Goal: Information Seeking & Learning: Check status

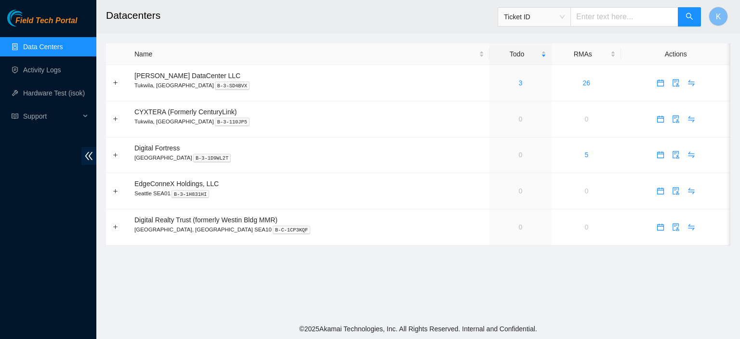
click at [349, 306] on main "Datacenters Ticket ID K Name Todo RMAs Actions [PERSON_NAME] DataCenter LLC [GE…" at bounding box center [418, 159] width 644 height 318
click at [45, 69] on link "Activity Logs" at bounding box center [42, 70] width 38 height 8
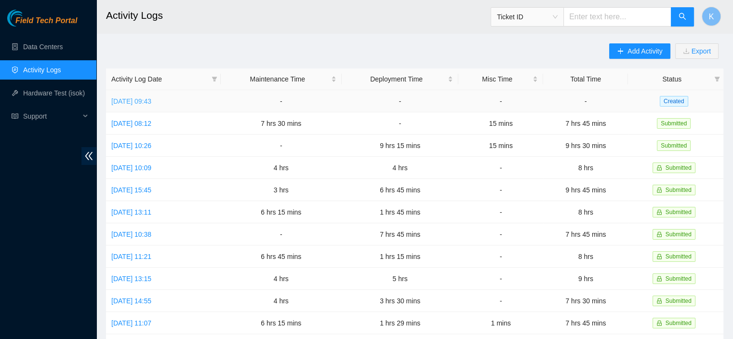
click at [151, 102] on link "[DATE] 09:43" at bounding box center [131, 101] width 40 height 8
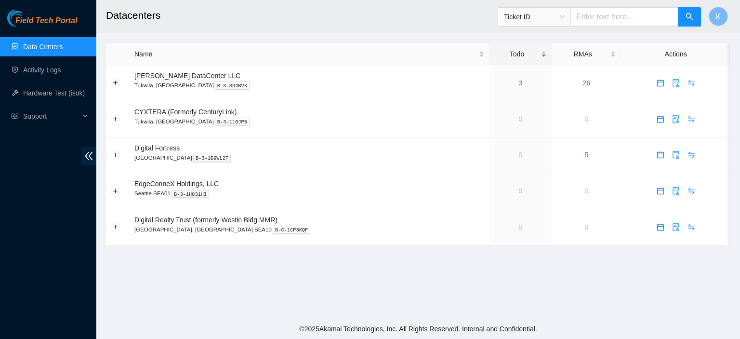
click at [417, 305] on main "Datacenters Ticket ID K Name Todo RMAs Actions Sabey DataCenter LLC Tukwila, WA…" at bounding box center [418, 159] width 644 height 318
click at [692, 173] on td at bounding box center [675, 191] width 109 height 36
click at [620, 20] on input "text" at bounding box center [624, 16] width 108 height 19
type input "j"
type input "194653201"
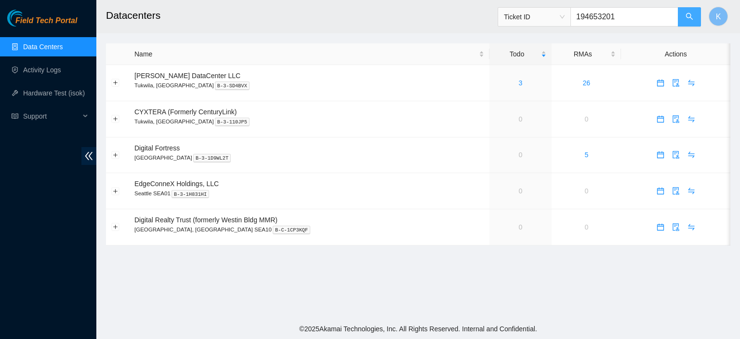
click at [691, 17] on icon "search" at bounding box center [690, 17] width 8 height 8
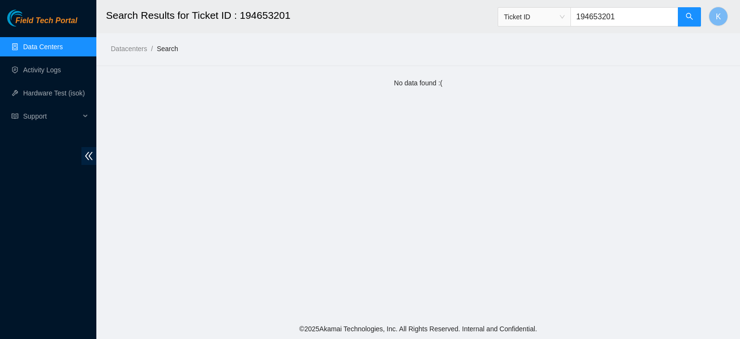
drag, startPoint x: 626, startPoint y: 18, endPoint x: 589, endPoint y: 17, distance: 37.6
click at [589, 17] on input "194653201" at bounding box center [624, 16] width 108 height 19
type input "1jbw/l400001394653201"
drag, startPoint x: 672, startPoint y: 14, endPoint x: 488, endPoint y: 28, distance: 184.6
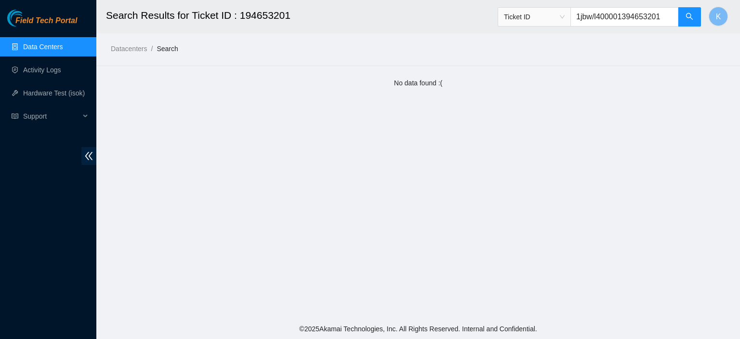
click at [488, 28] on header "Search Results for Ticket ID : 194653201 Ticket ID 1jbw/l400001394653201 K" at bounding box center [466, 16] width 740 height 33
type input "b-v-5h85ujh"
click at [682, 19] on button "button" at bounding box center [689, 16] width 23 height 19
drag, startPoint x: 633, startPoint y: 15, endPoint x: 577, endPoint y: 14, distance: 55.9
click at [577, 14] on span "Ticket ID b-v-5h85ujh" at bounding box center [600, 16] width 204 height 19
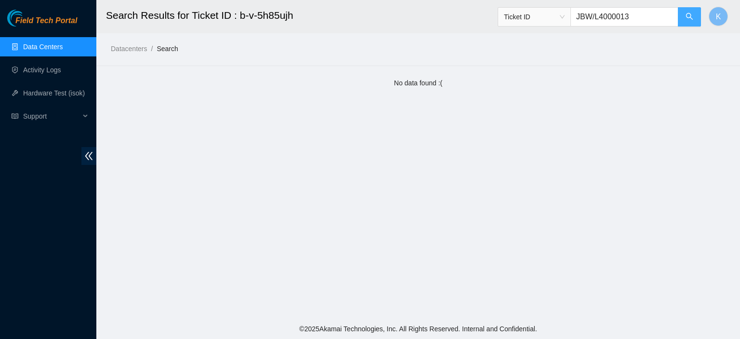
click at [687, 25] on button "button" at bounding box center [689, 16] width 23 height 19
type input "JBW/L4000013"
click at [218, 319] on footer "© 2025 Akamai Technologies, Inc. All Rights Reserved. Internal and Confidential." at bounding box center [418, 328] width 644 height 20
click at [740, 138] on main "Search Results for Ticket ID : JBW/L4000013 Ticket ID JBW/L4000013 K Datacenter…" at bounding box center [418, 159] width 644 height 318
click at [58, 48] on link "Data Centers" at bounding box center [43, 47] width 40 height 8
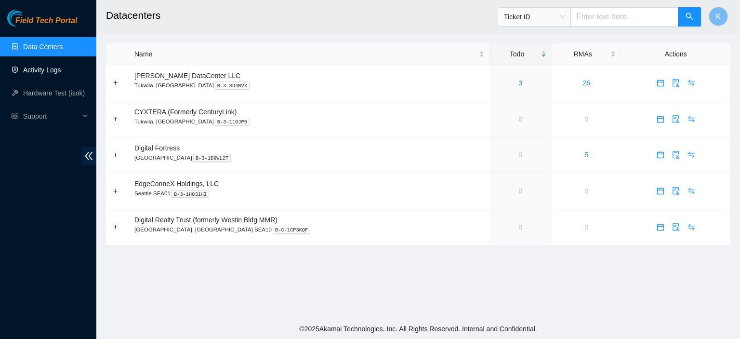
click at [47, 73] on link "Activity Logs" at bounding box center [42, 70] width 38 height 8
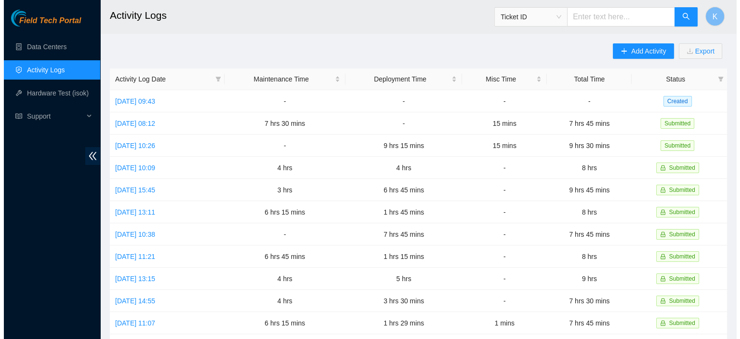
scroll to position [255, 0]
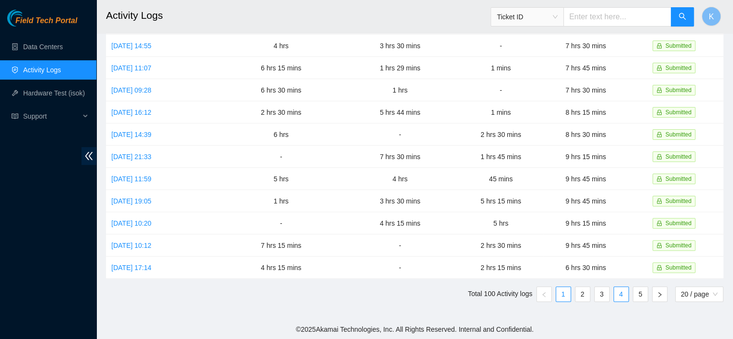
click at [619, 294] on link "4" at bounding box center [621, 294] width 14 height 14
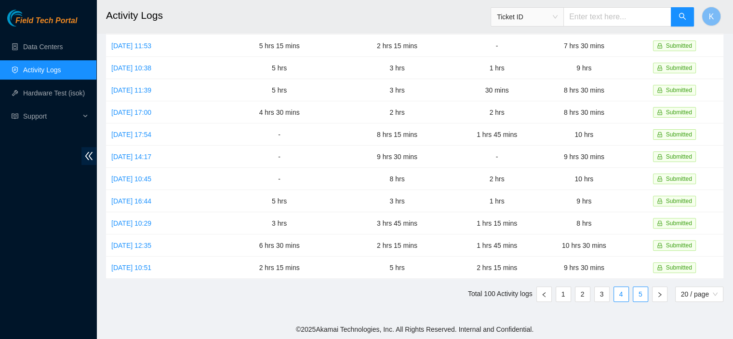
click at [639, 295] on link "5" at bounding box center [640, 294] width 14 height 14
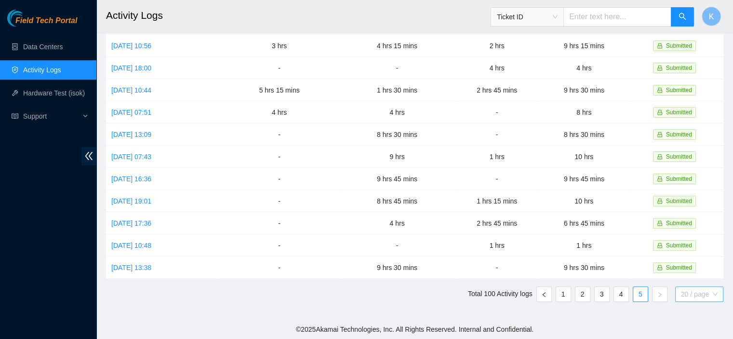
click at [690, 291] on span "20 / page" at bounding box center [699, 294] width 37 height 14
click at [585, 324] on footer "© 2025 Akamai Technologies, Inc. All Rights Reserved. Internal and Confidential." at bounding box center [414, 329] width 636 height 20
click at [151, 219] on link "Wed, 26 Feb 2025 17:36" at bounding box center [131, 223] width 40 height 8
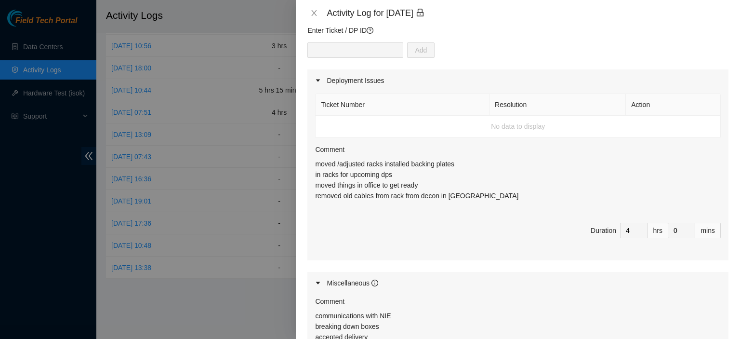
scroll to position [82, 0]
click at [317, 15] on icon "close" at bounding box center [314, 13] width 8 height 8
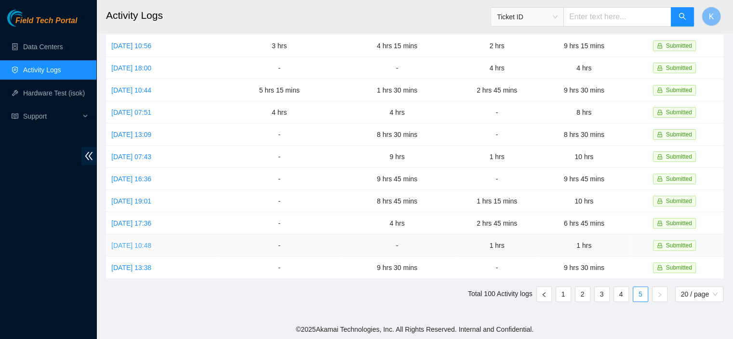
click at [143, 241] on link "Mon, 24 Feb 2025 10:48" at bounding box center [131, 245] width 40 height 8
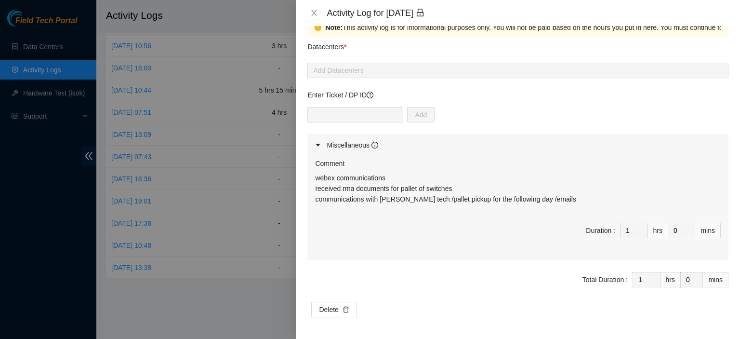
scroll to position [0, 0]
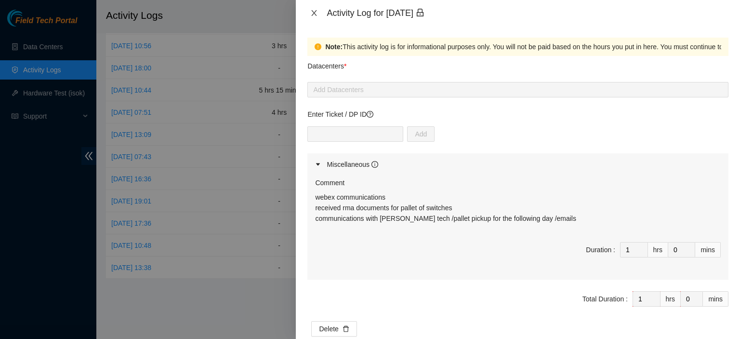
click at [318, 14] on button "Close" at bounding box center [313, 13] width 13 height 9
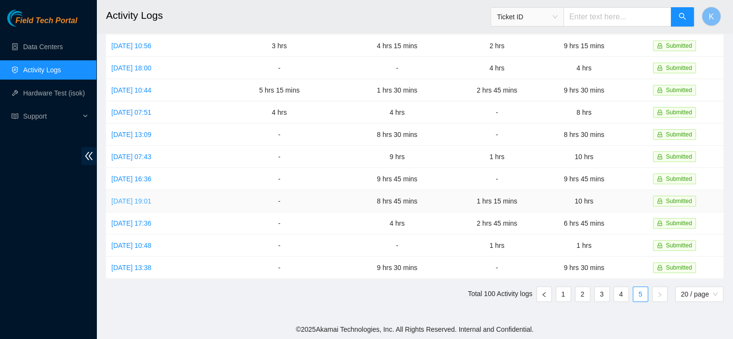
click at [141, 200] on link "Fri, 28 Feb 2025 19:01" at bounding box center [131, 201] width 40 height 8
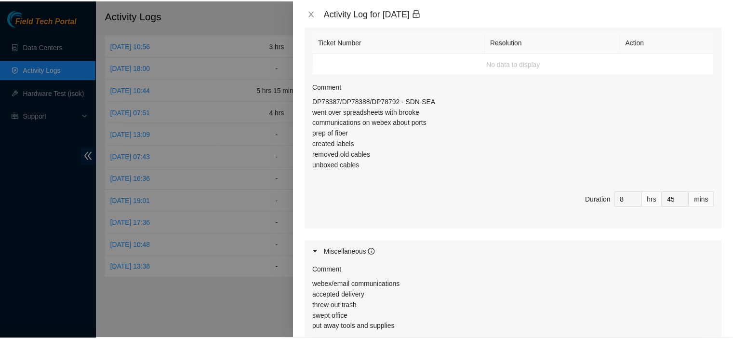
scroll to position [145, 0]
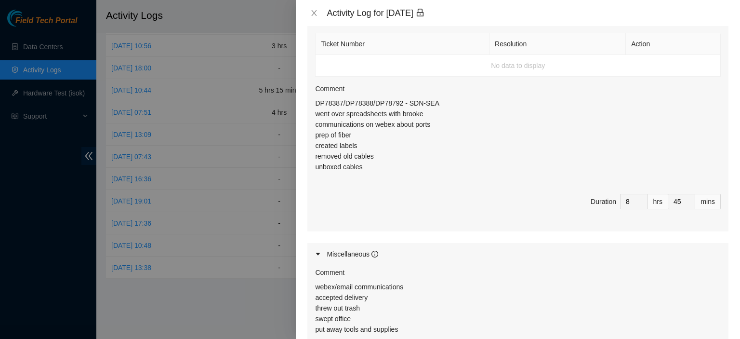
click at [322, 13] on div "Activity Log for 28-02-2025" at bounding box center [517, 13] width 421 height 11
click at [312, 9] on icon "close" at bounding box center [314, 13] width 8 height 8
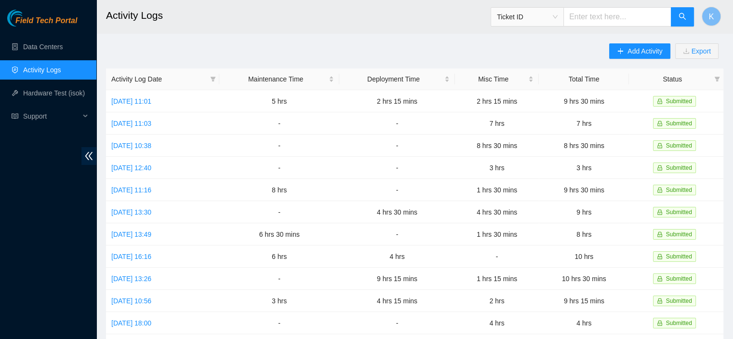
scroll to position [255, 0]
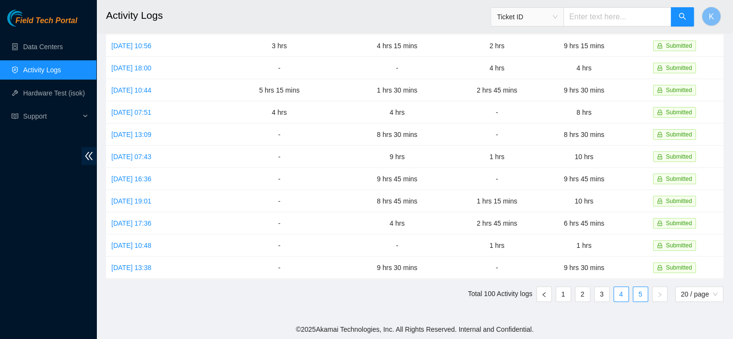
click at [618, 293] on link "4" at bounding box center [621, 294] width 14 height 14
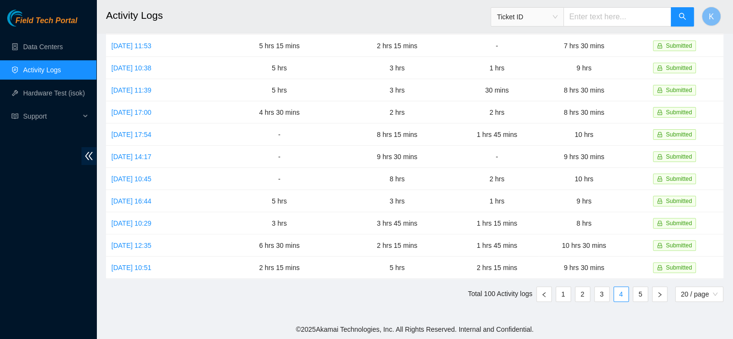
click at [291, 326] on footer "© 2025 Akamai Technologies, Inc. All Rights Reserved. Internal and Confidential." at bounding box center [414, 329] width 636 height 20
click at [53, 43] on link "Data Centers" at bounding box center [43, 47] width 40 height 8
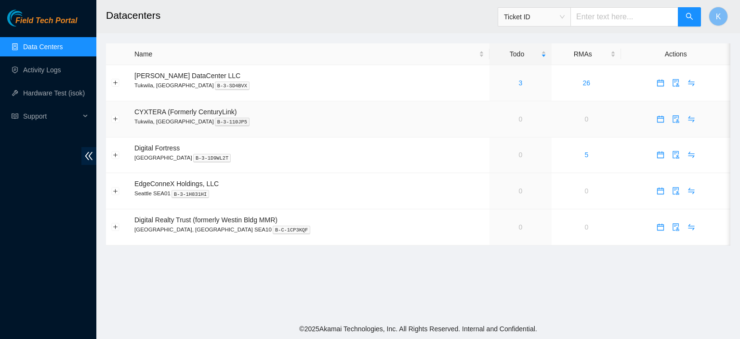
click at [729, 112] on td at bounding box center [675, 119] width 109 height 36
